Goal: Information Seeking & Learning: Learn about a topic

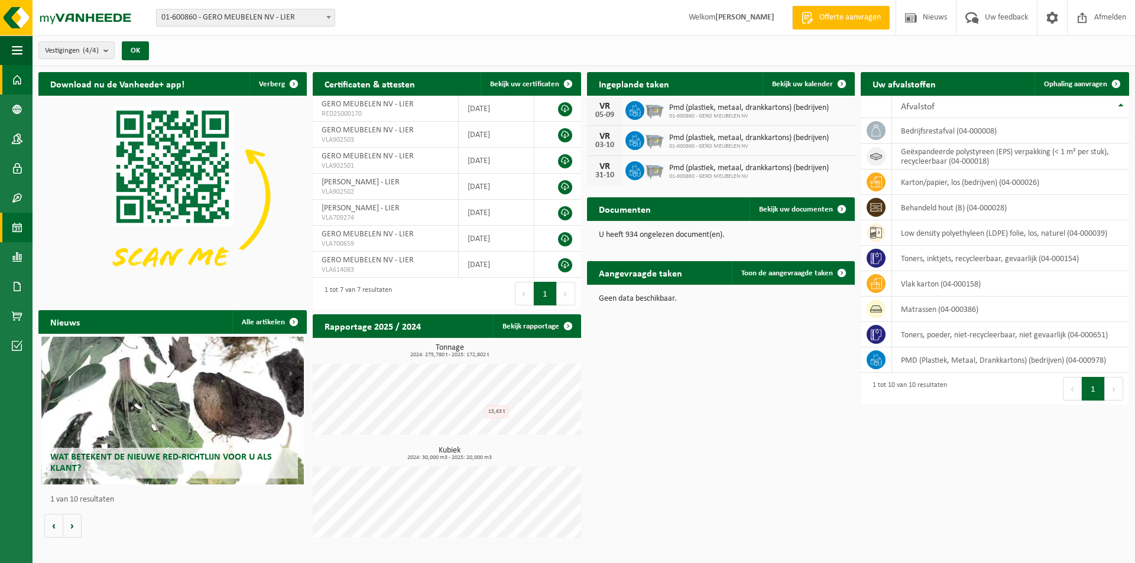
click at [14, 227] on span at bounding box center [17, 228] width 11 height 30
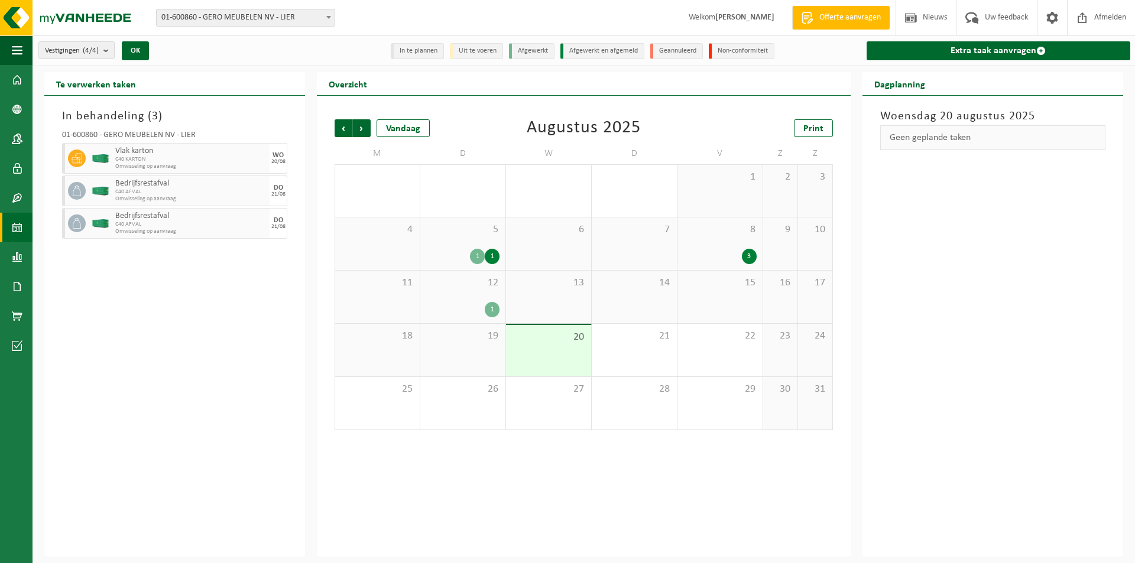
click at [544, 340] on span "20" at bounding box center [548, 337] width 73 height 13
click at [490, 340] on span "19" at bounding box center [462, 336] width 73 height 13
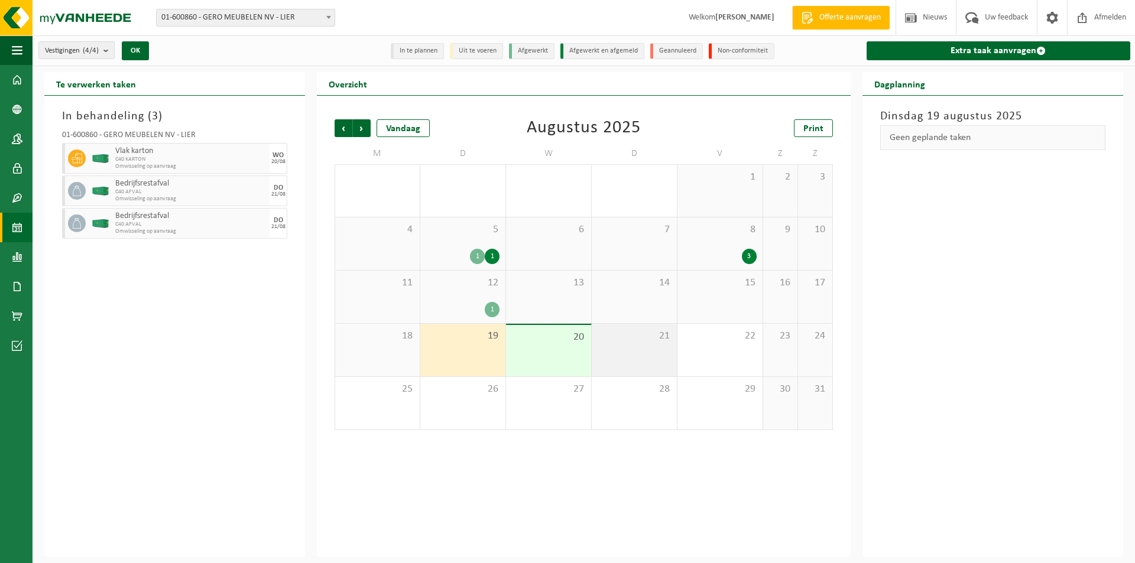
click at [592, 359] on div "21" at bounding box center [634, 350] width 85 height 53
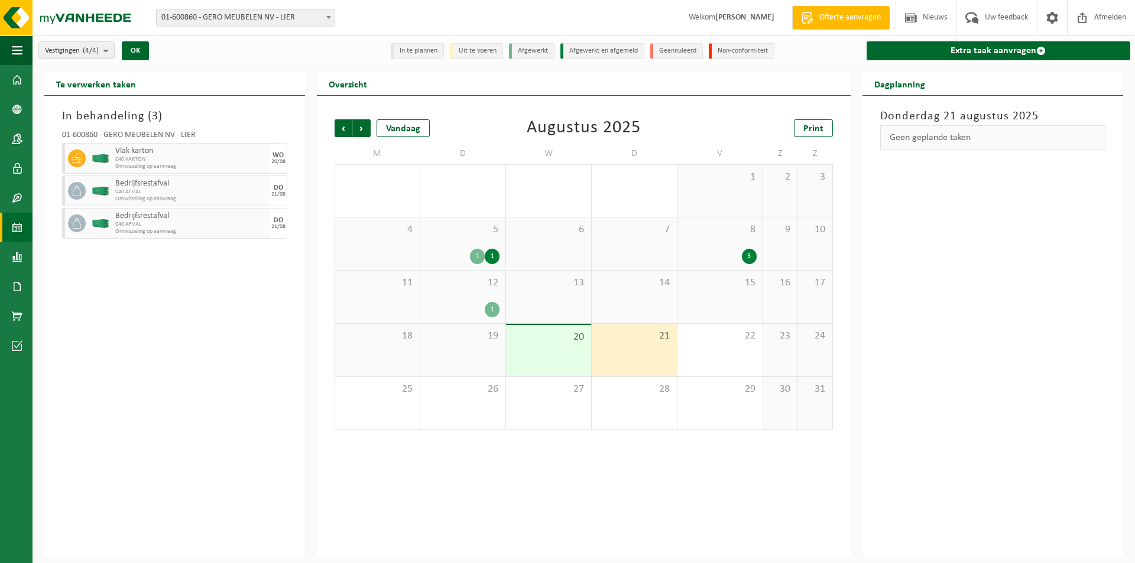
click at [571, 358] on div "20" at bounding box center [548, 350] width 85 height 51
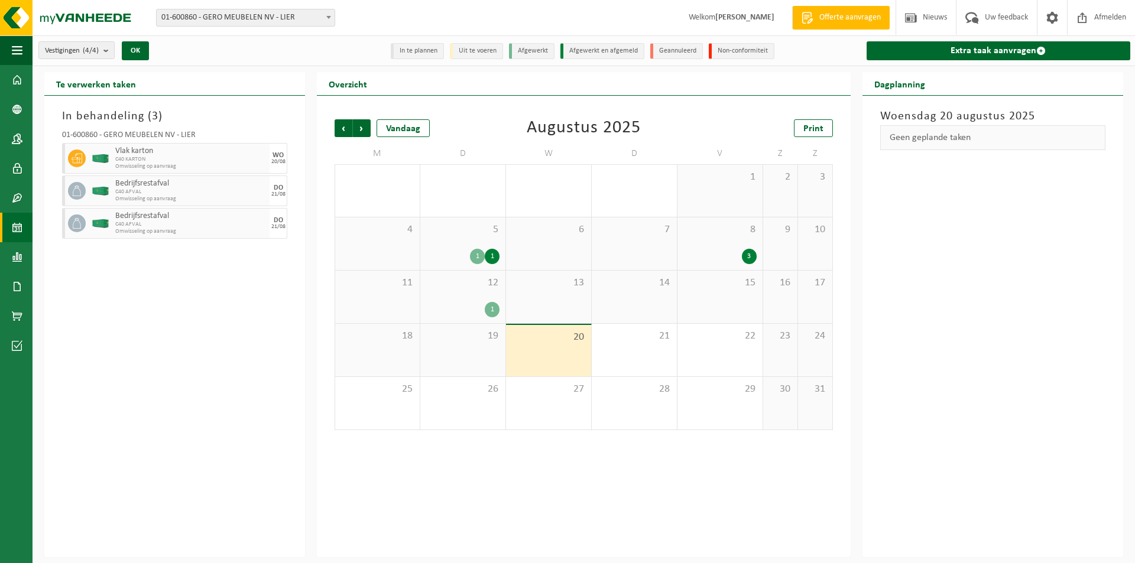
click at [238, 160] on span "C40 KARTON" at bounding box center [190, 159] width 151 height 7
click at [274, 159] on div "20/08" at bounding box center [278, 162] width 14 height 6
click at [176, 160] on span "C40 KARTON" at bounding box center [190, 159] width 151 height 7
click at [13, 256] on span at bounding box center [17, 257] width 11 height 30
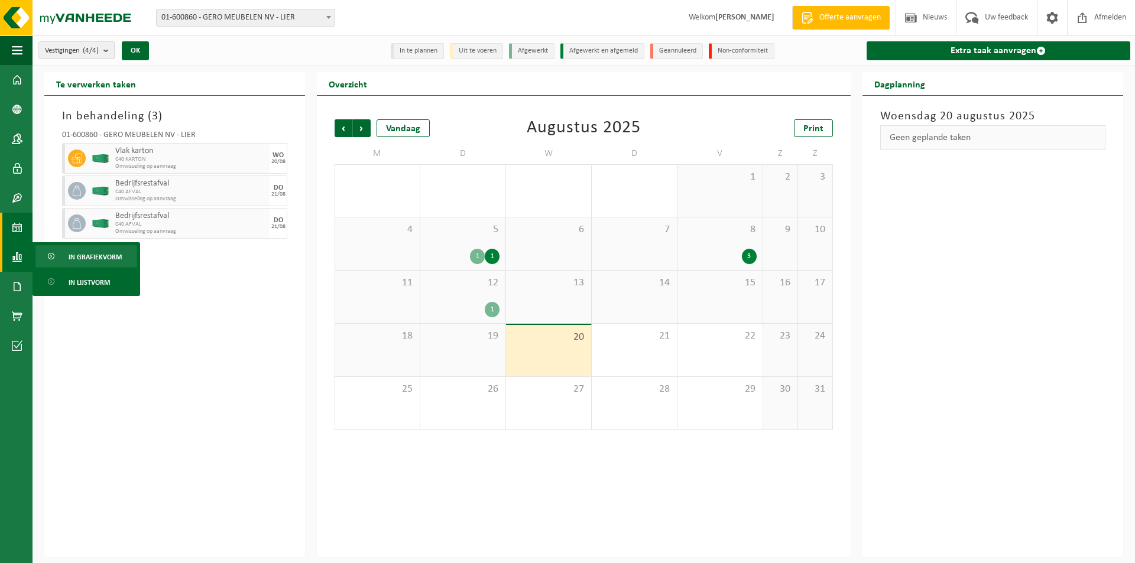
click at [81, 252] on span "In grafiekvorm" at bounding box center [95, 257] width 53 height 22
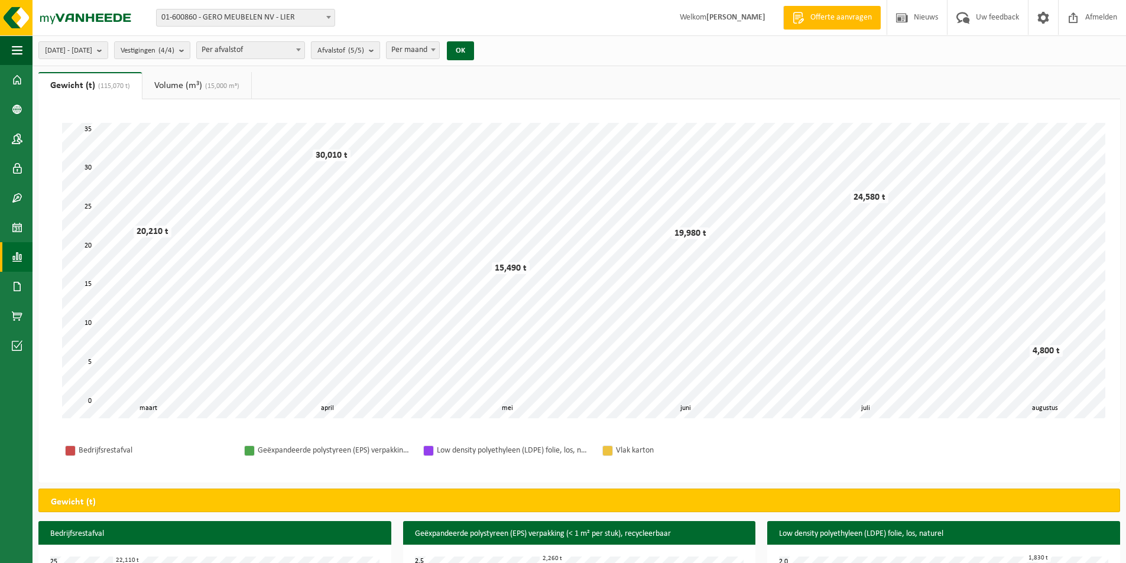
click at [364, 49] on span "Afvalstof (5/5)" at bounding box center [340, 51] width 47 height 18
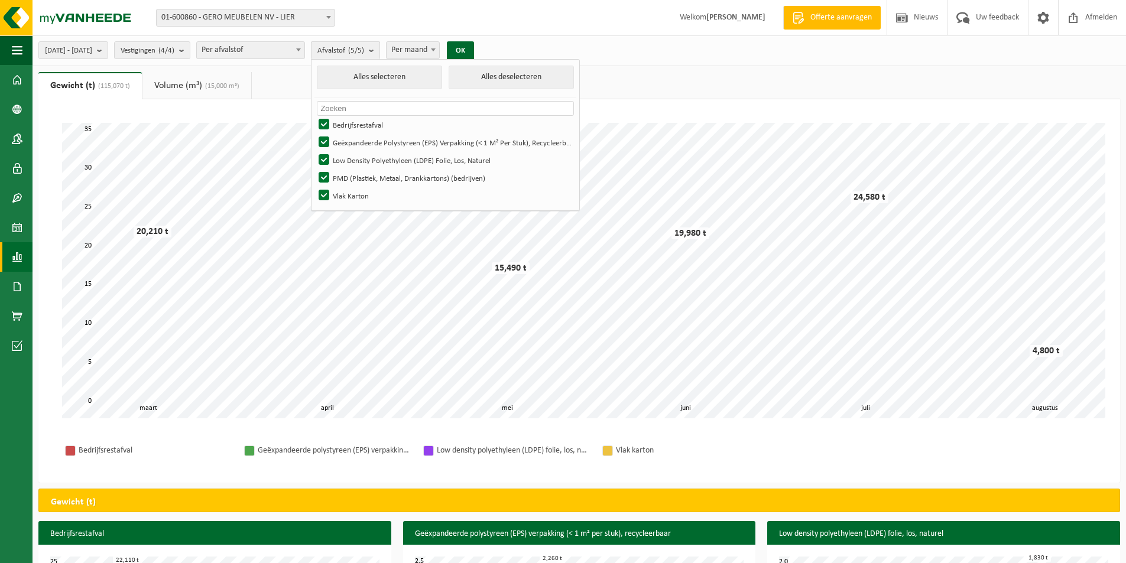
click at [364, 49] on span "Afvalstof (5/5)" at bounding box center [340, 51] width 47 height 18
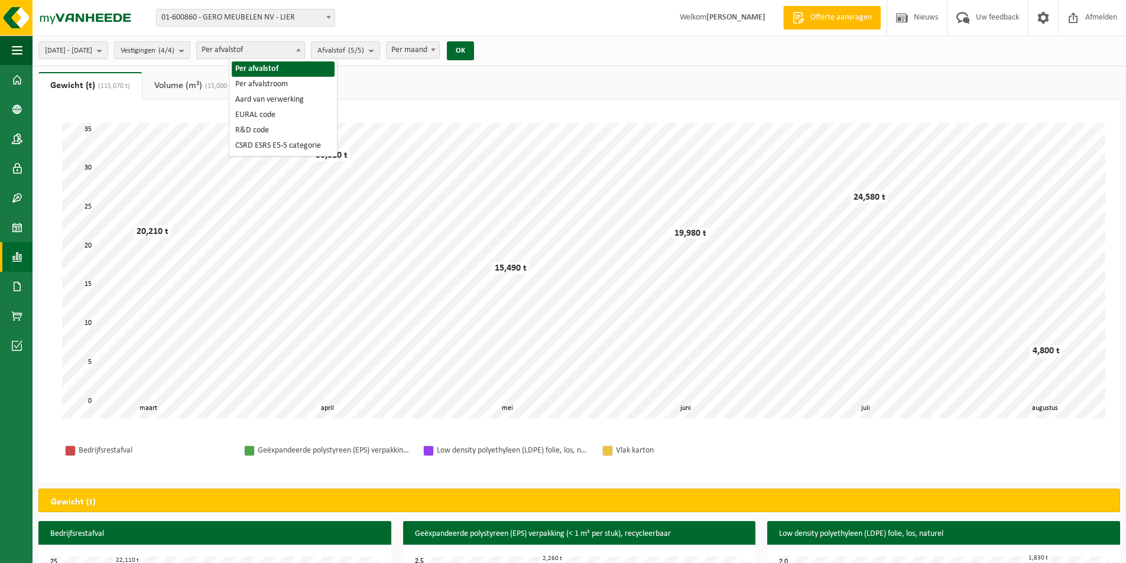
click at [257, 52] on span "Per afvalstof" at bounding box center [251, 50] width 108 height 17
click at [349, 67] on div "2025-03-01 - 2025-08-20 Huidige maand Vorige maand Laatste 6 maanden Huidig jaa…" at bounding box center [563, 396] width 1126 height 793
click at [108, 49] on b "submit" at bounding box center [102, 50] width 11 height 17
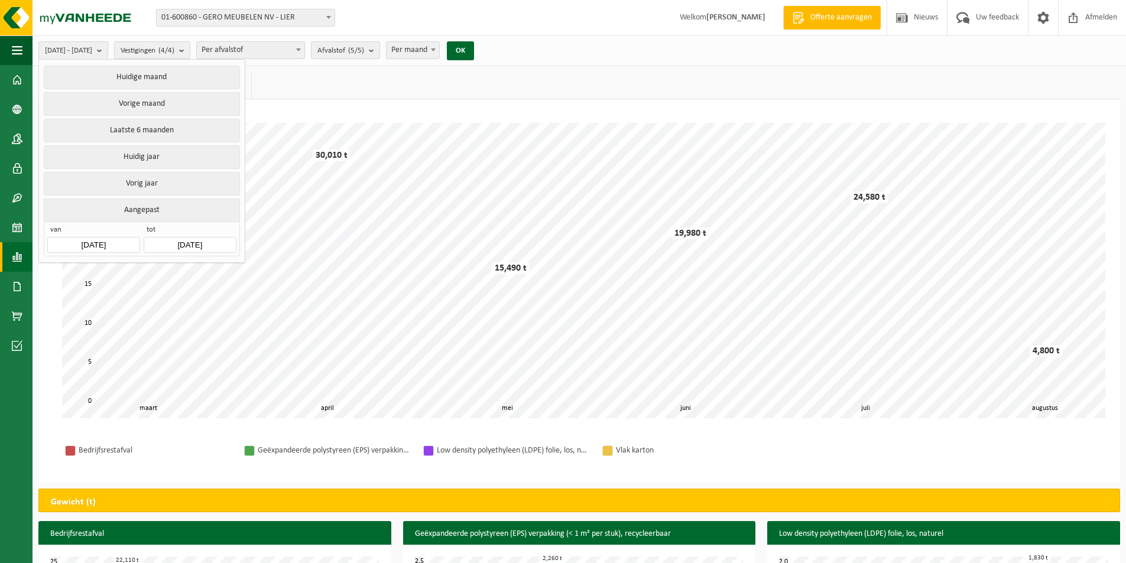
click at [108, 49] on b "submit" at bounding box center [102, 50] width 11 height 17
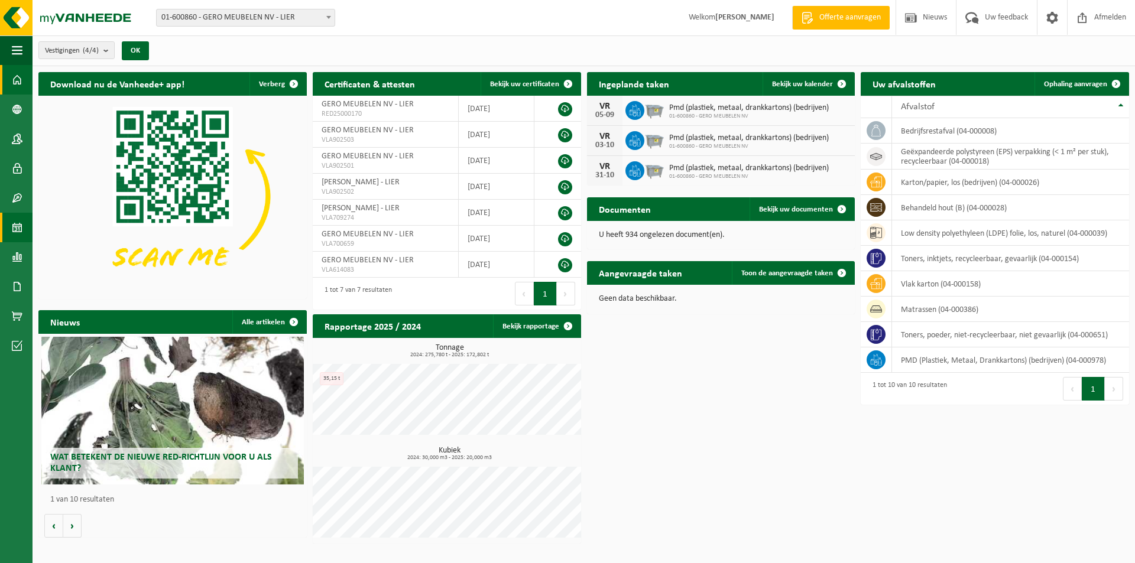
click at [18, 225] on span at bounding box center [17, 228] width 11 height 30
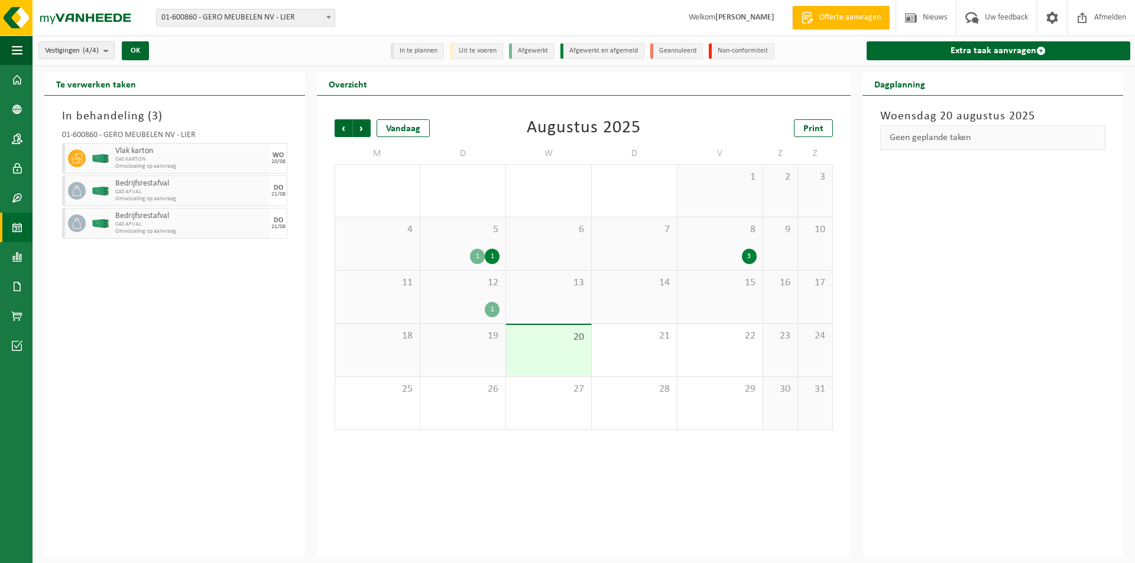
click at [142, 148] on span "Vlak karton" at bounding box center [190, 151] width 151 height 9
click at [530, 340] on span "20" at bounding box center [548, 337] width 73 height 13
